Goal: Information Seeking & Learning: Learn about a topic

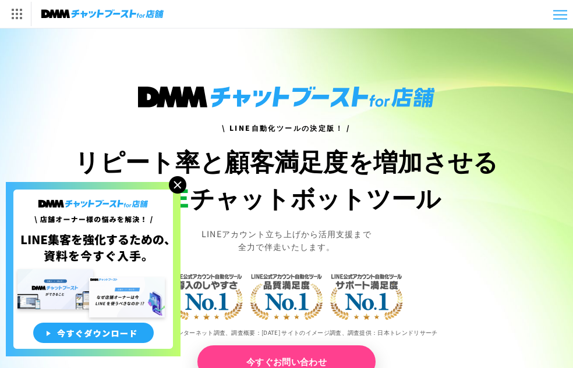
click at [178, 183] on img at bounding box center [177, 184] width 17 height 17
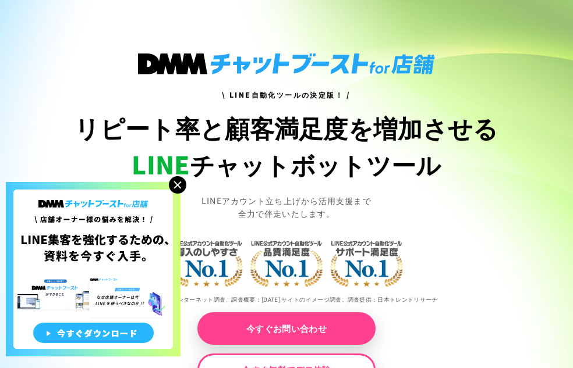
scroll to position [34, 0]
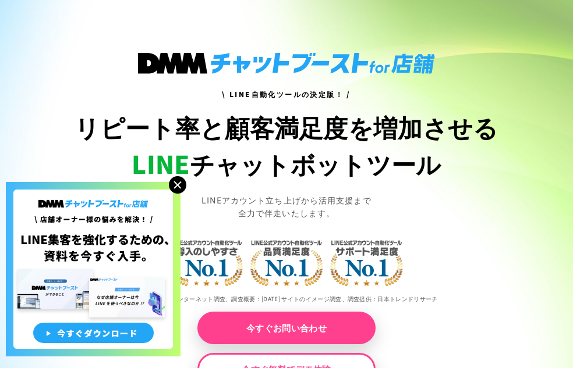
click at [176, 185] on img at bounding box center [177, 184] width 17 height 17
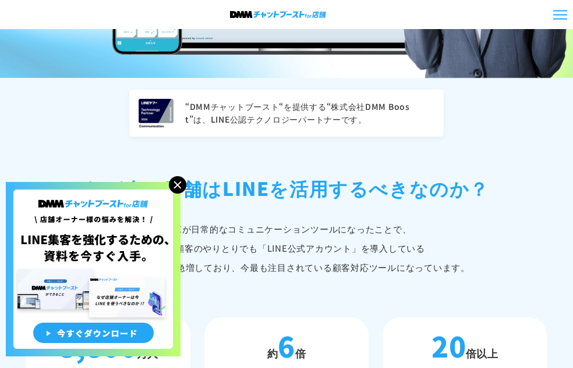
scroll to position [580, 0]
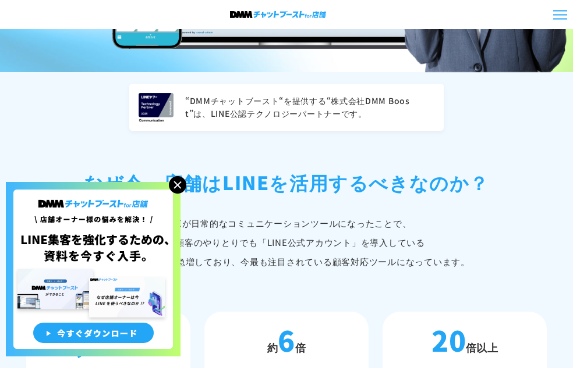
click at [173, 179] on img at bounding box center [177, 184] width 17 height 17
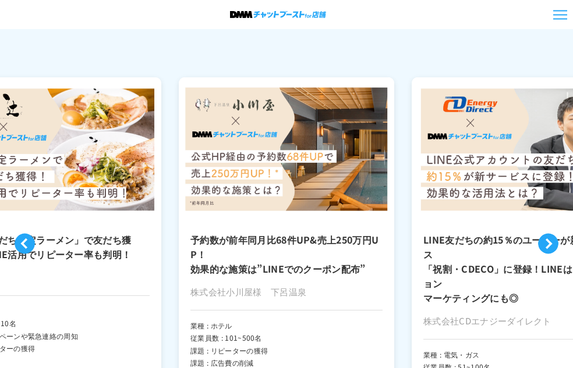
scroll to position [2884, 0]
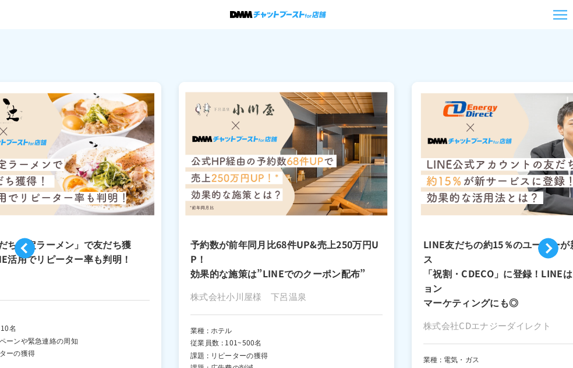
click at [29, 239] on button "Previous" at bounding box center [25, 249] width 20 height 20
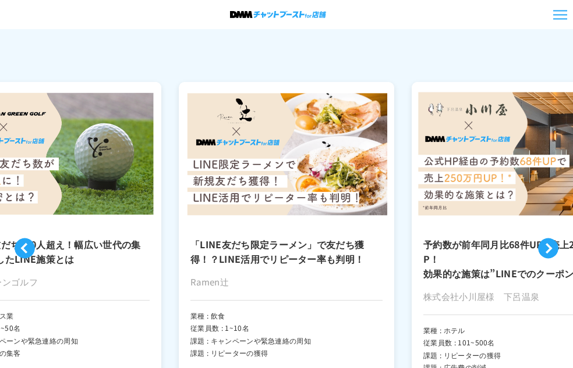
click at [29, 239] on button "Previous" at bounding box center [25, 249] width 20 height 20
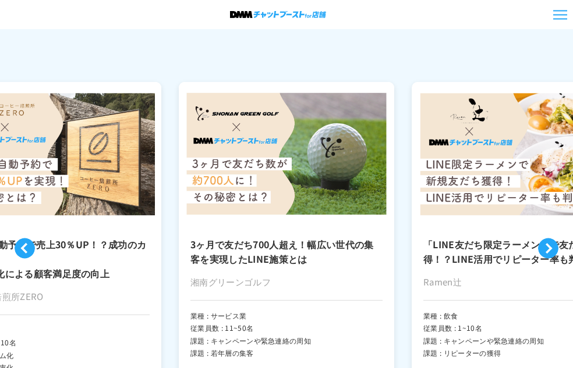
click at [29, 239] on button "Previous" at bounding box center [25, 249] width 20 height 20
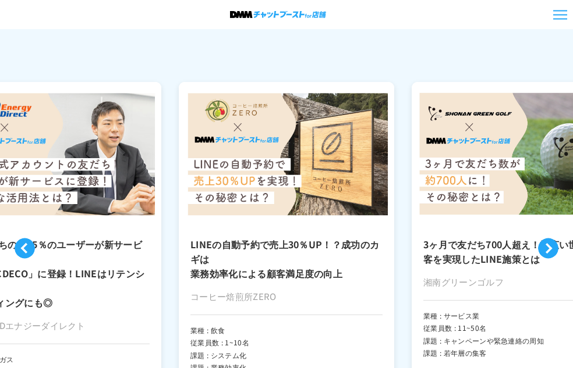
click at [29, 239] on button "Previous" at bounding box center [25, 249] width 20 height 20
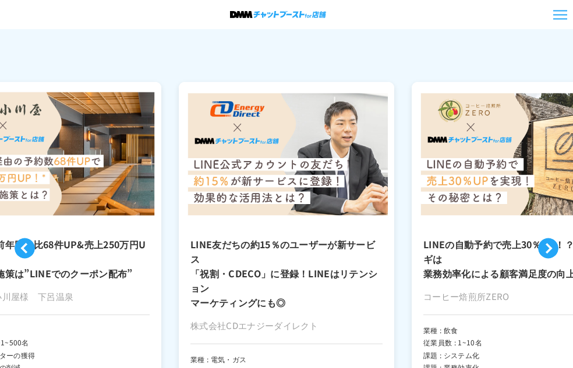
click at [29, 239] on button "Previous" at bounding box center [25, 249] width 20 height 20
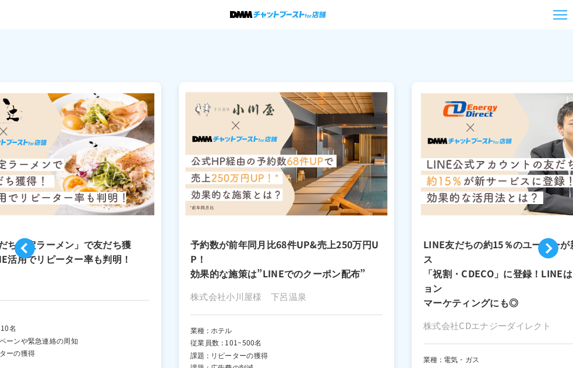
click at [29, 239] on button "Previous" at bounding box center [25, 249] width 20 height 20
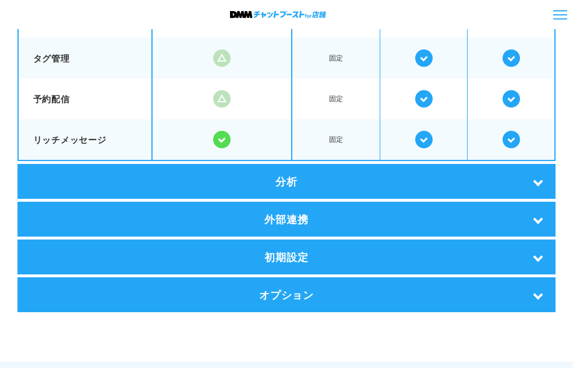
scroll to position [2421, 0]
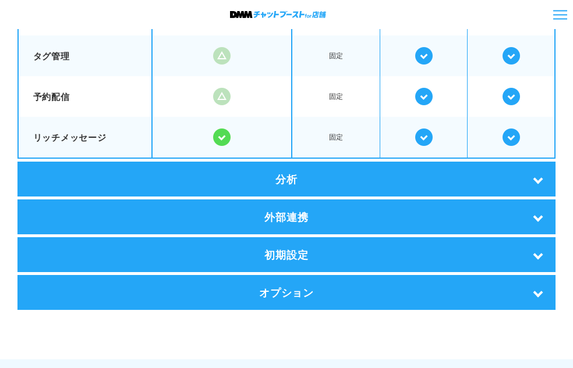
click at [261, 172] on div "分析" at bounding box center [286, 179] width 538 height 35
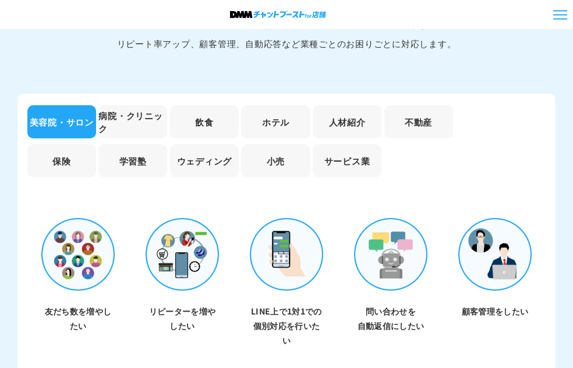
scroll to position [3553, 0]
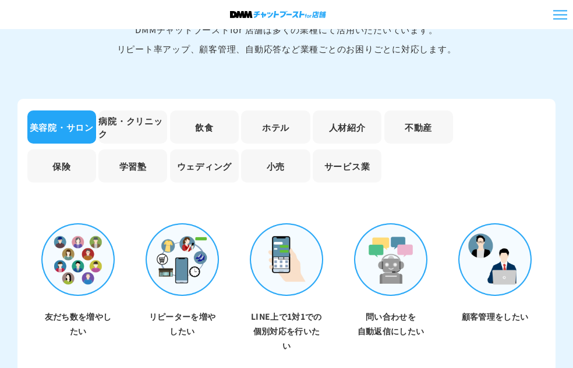
click at [123, 111] on li "病院・クリニック" at bounding box center [132, 127] width 69 height 33
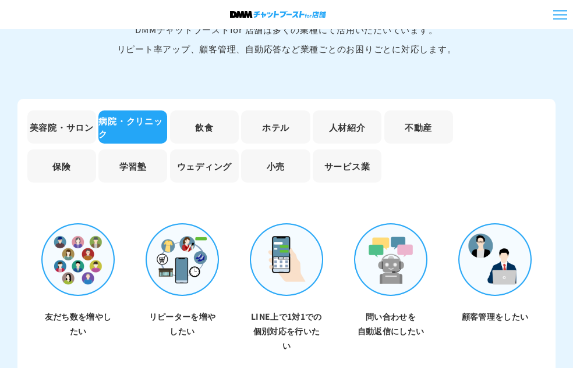
click at [203, 122] on li "飲食" at bounding box center [204, 127] width 69 height 33
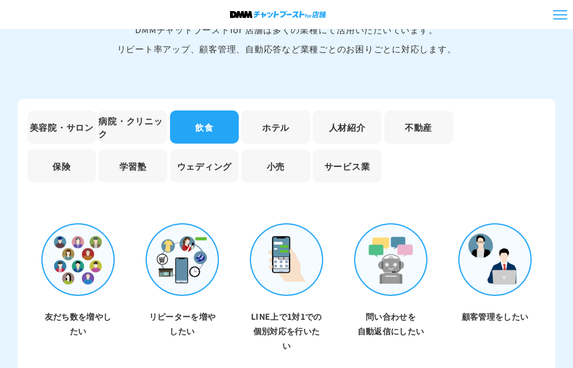
click at [283, 111] on li "ホテル" at bounding box center [275, 127] width 69 height 33
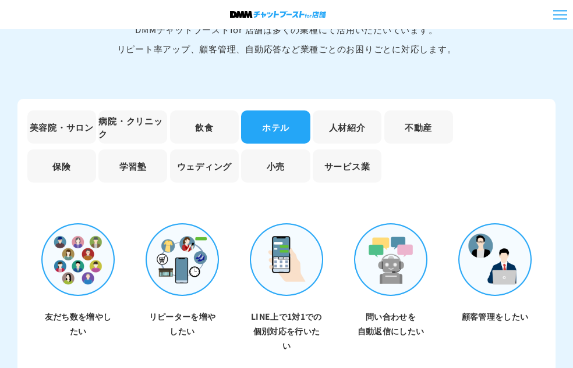
click at [357, 114] on li "人材紹介" at bounding box center [347, 127] width 69 height 33
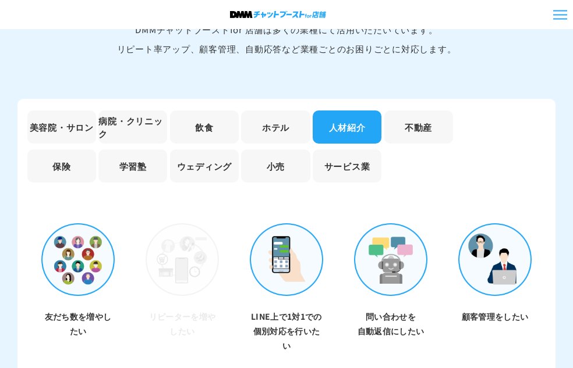
click at [432, 111] on li "不動産" at bounding box center [418, 127] width 69 height 33
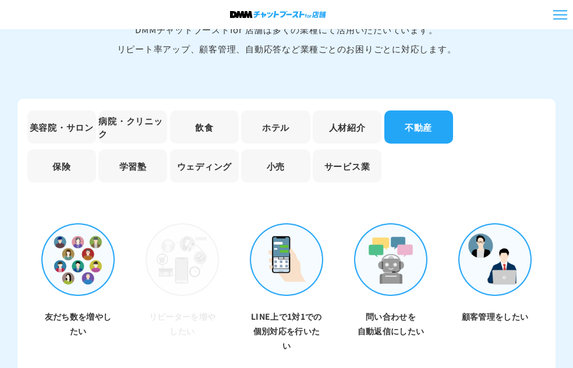
click at [356, 169] on li "サービス業" at bounding box center [347, 166] width 69 height 33
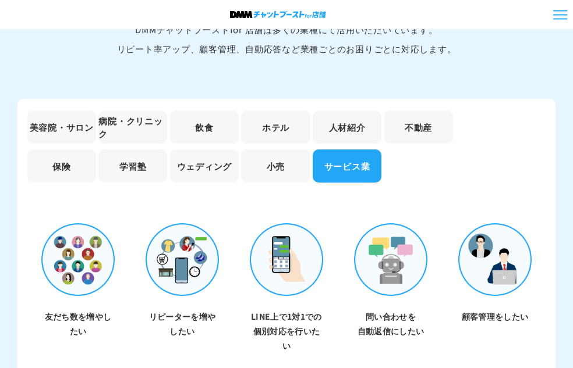
click at [257, 167] on li "小売" at bounding box center [275, 166] width 69 height 33
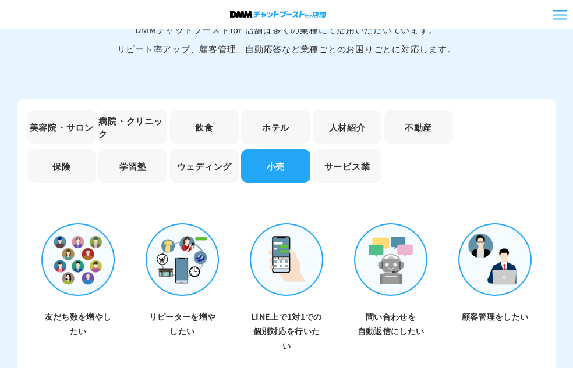
click at [180, 164] on li "ウェディング" at bounding box center [204, 166] width 69 height 33
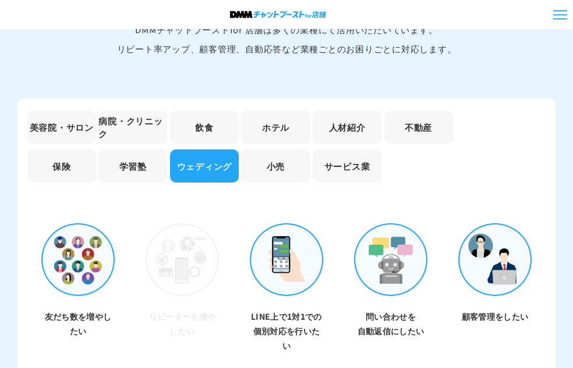
click at [130, 166] on li "学習塾" at bounding box center [132, 166] width 69 height 33
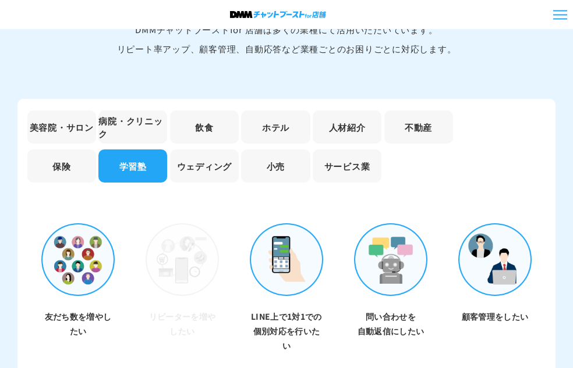
click at [62, 161] on li "保険" at bounding box center [61, 166] width 69 height 33
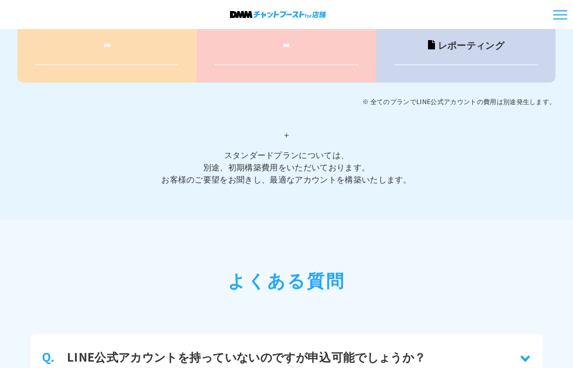
scroll to position [5134, 0]
